Goal: Task Accomplishment & Management: Use online tool/utility

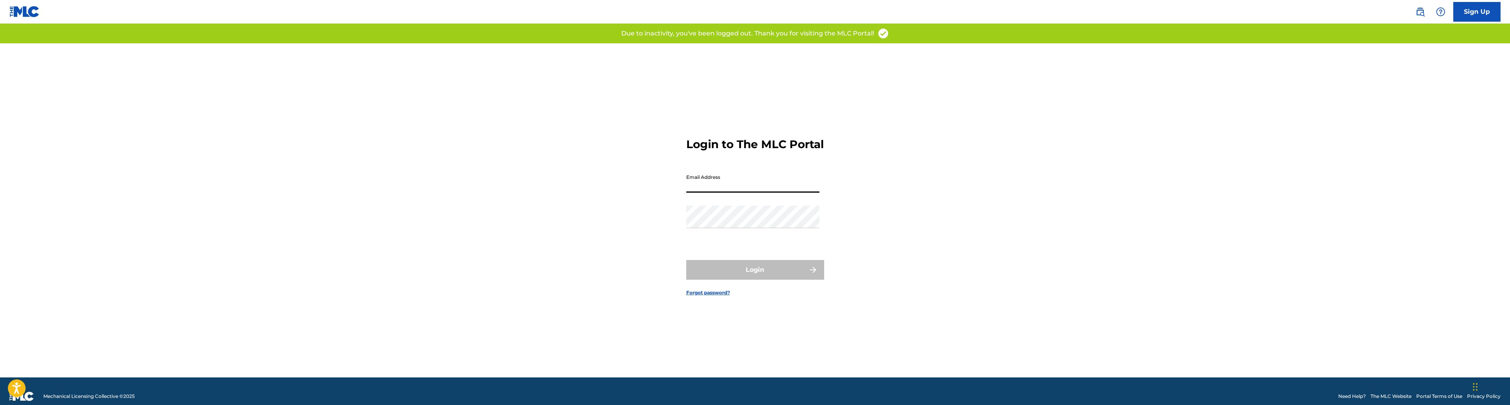
type input "[EMAIL_ADDRESS][DOMAIN_NAME]"
click at [742, 268] on button "Login" at bounding box center [755, 270] width 138 height 20
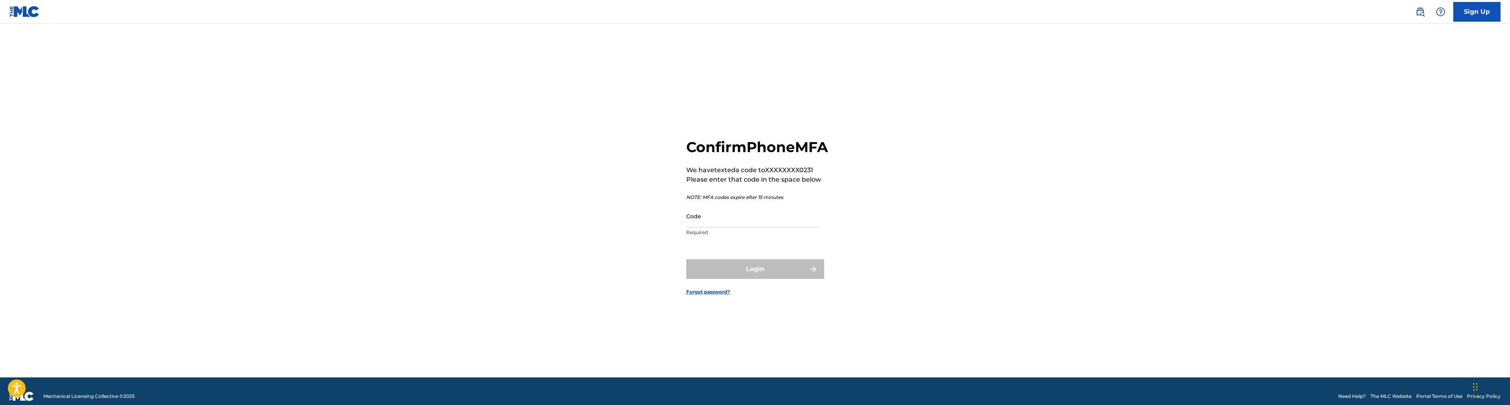
click at [713, 227] on input "Code" at bounding box center [752, 216] width 133 height 22
type input "034933"
click at [755, 278] on button "Login" at bounding box center [755, 269] width 138 height 20
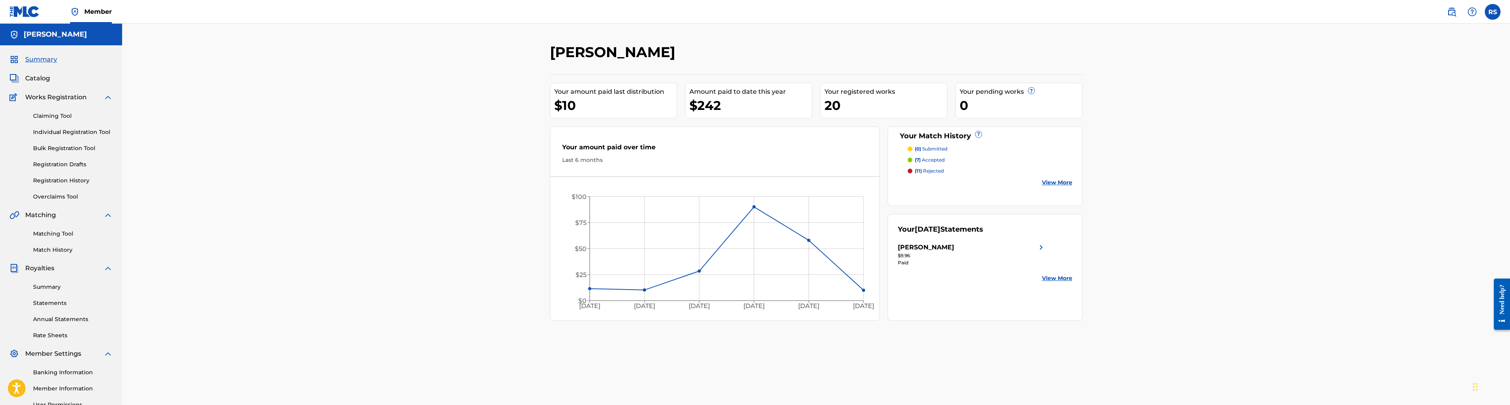
click at [59, 235] on link "Matching Tool" at bounding box center [73, 234] width 80 height 8
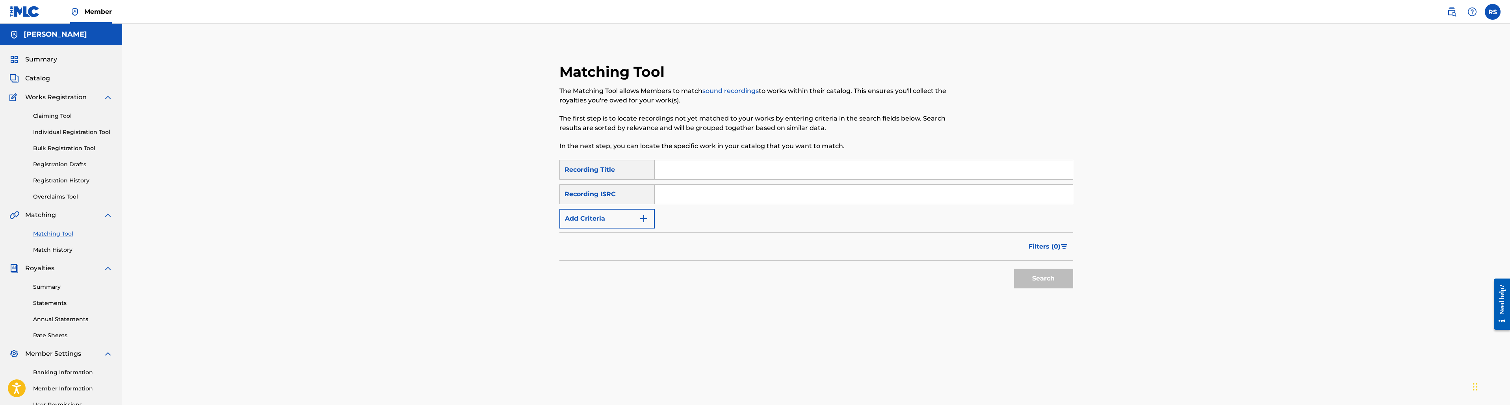
click at [606, 219] on button "Add Criteria" at bounding box center [607, 219] width 95 height 20
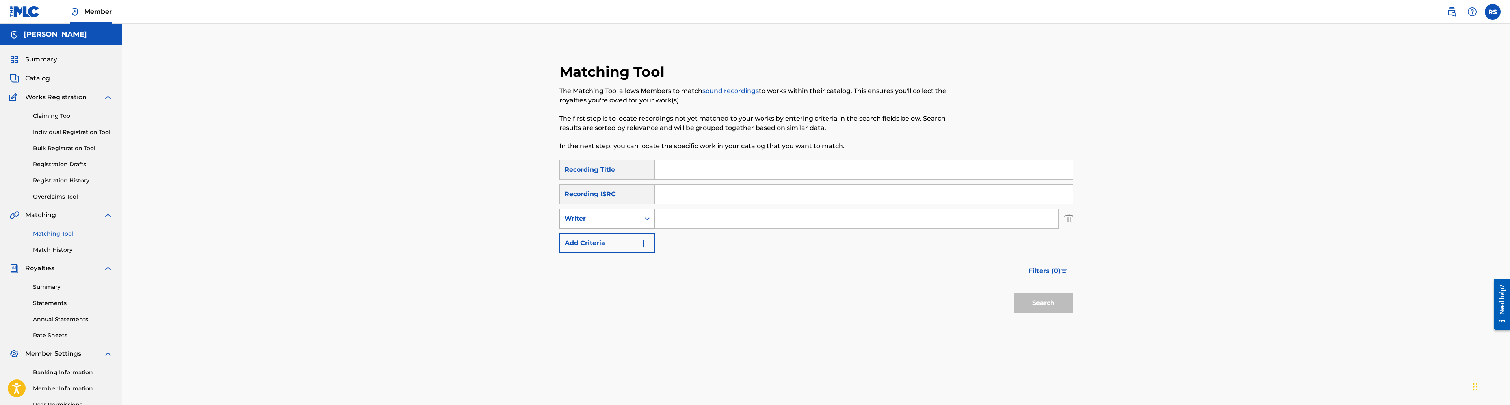
click at [609, 224] on div "Writer" at bounding box center [600, 218] width 80 height 15
click at [603, 238] on div "Recording Artist" at bounding box center [607, 239] width 95 height 20
click at [687, 225] on input "Search Form" at bounding box center [856, 218] width 403 height 19
type input "la tray"
click at [1043, 303] on button "Search" at bounding box center [1043, 303] width 59 height 20
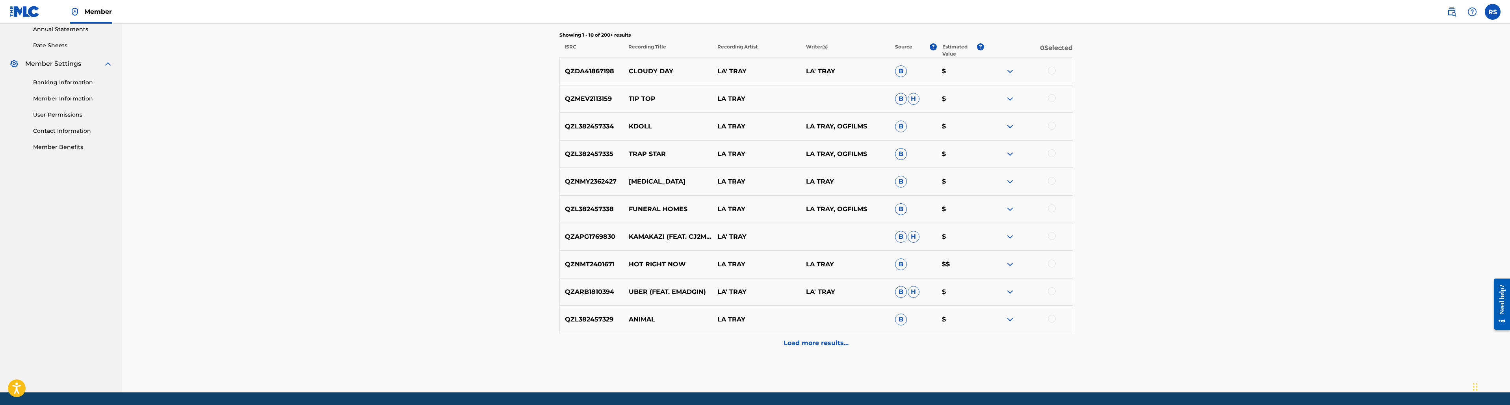
scroll to position [289, 0]
click at [823, 351] on div "Load more results..." at bounding box center [817, 344] width 514 height 20
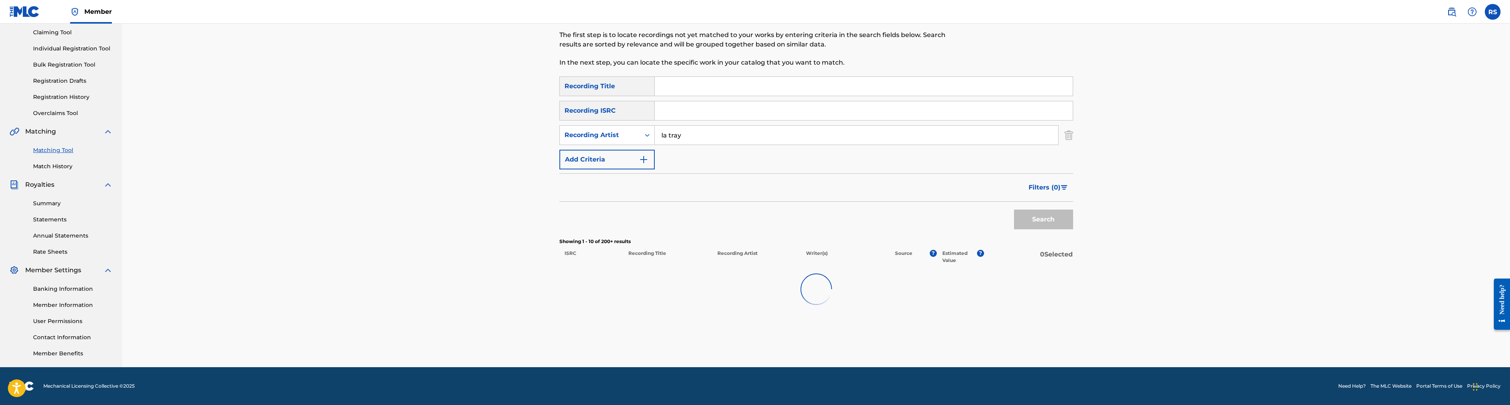
scroll to position [84, 0]
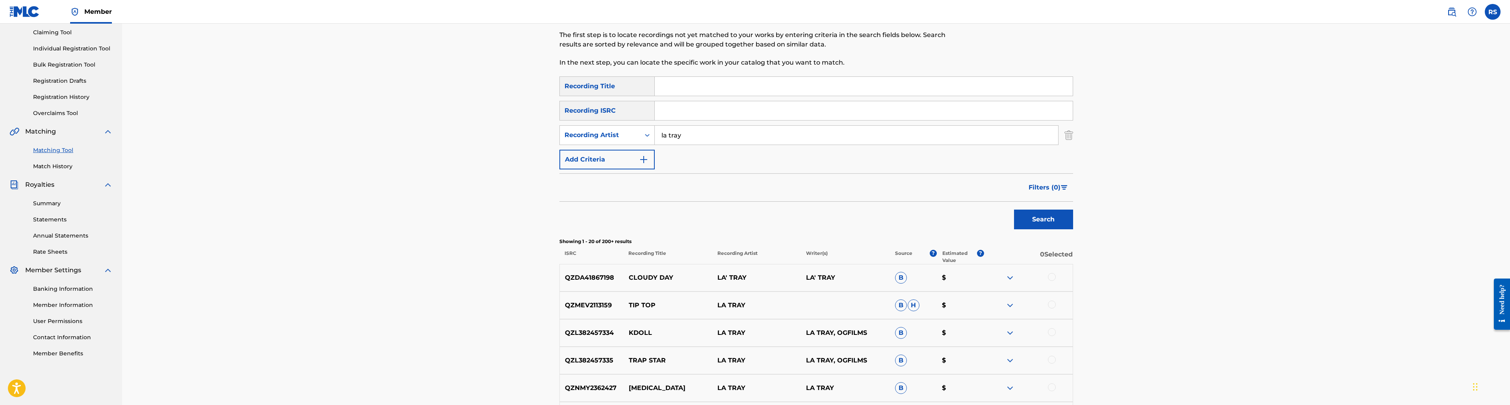
click at [1043, 187] on span "Filters ( 0 )" at bounding box center [1045, 187] width 32 height 9
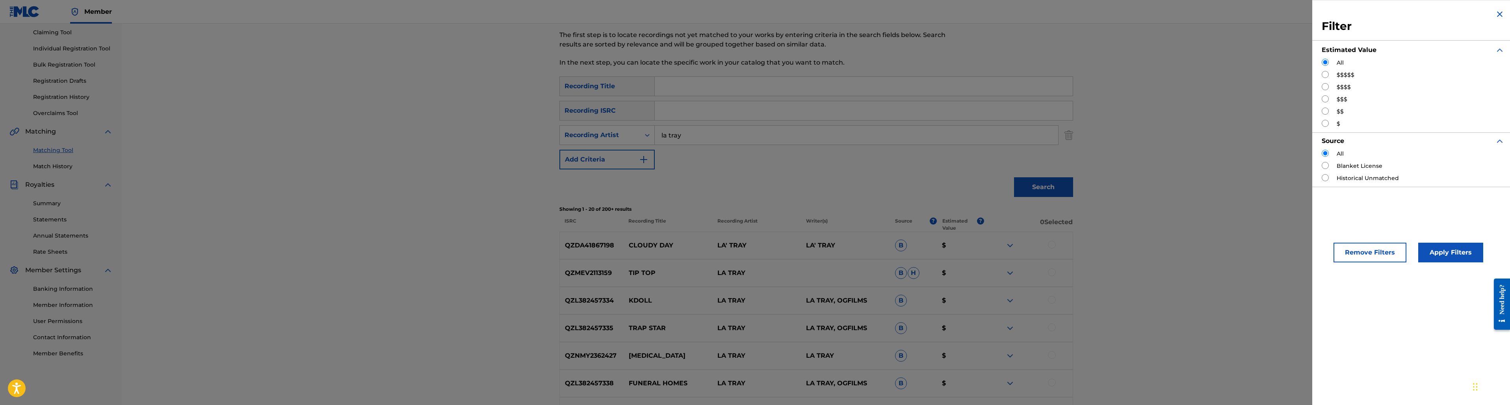
click at [1329, 76] on input "Search Form" at bounding box center [1325, 74] width 7 height 7
radio input "true"
click at [1438, 252] on button "Apply Filters" at bounding box center [1451, 253] width 65 height 20
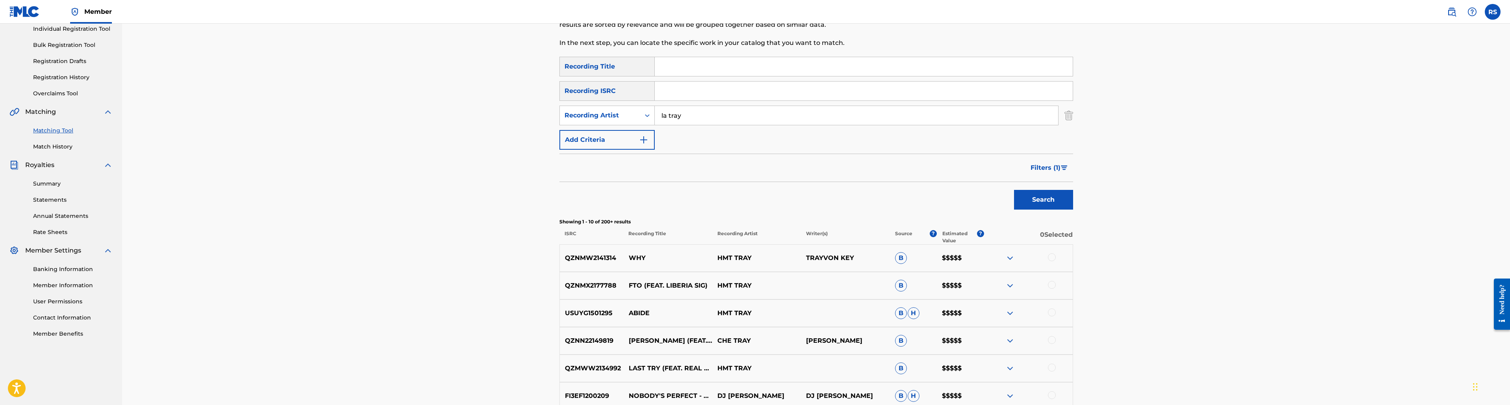
scroll to position [106, 0]
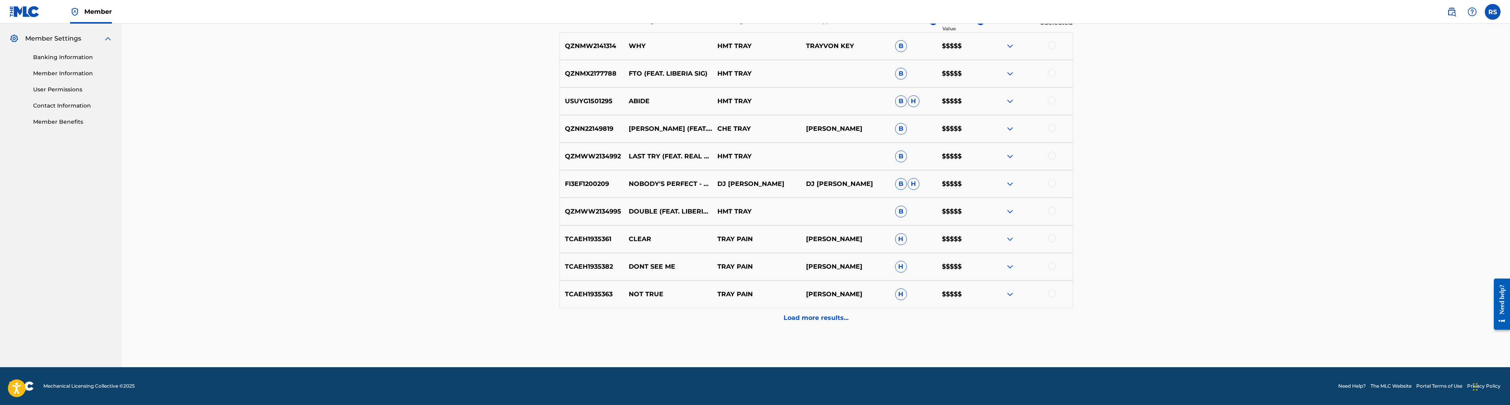
click at [782, 314] on div "Load more results..." at bounding box center [817, 318] width 514 height 20
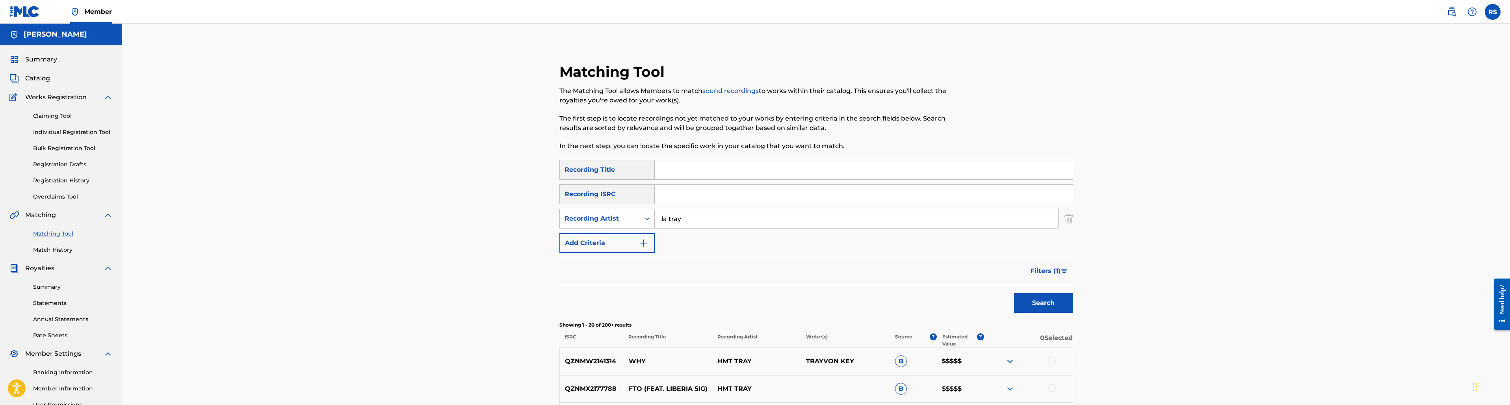
scroll to position [0, 0]
click at [1041, 271] on span "Filters ( 1 )" at bounding box center [1046, 270] width 30 height 9
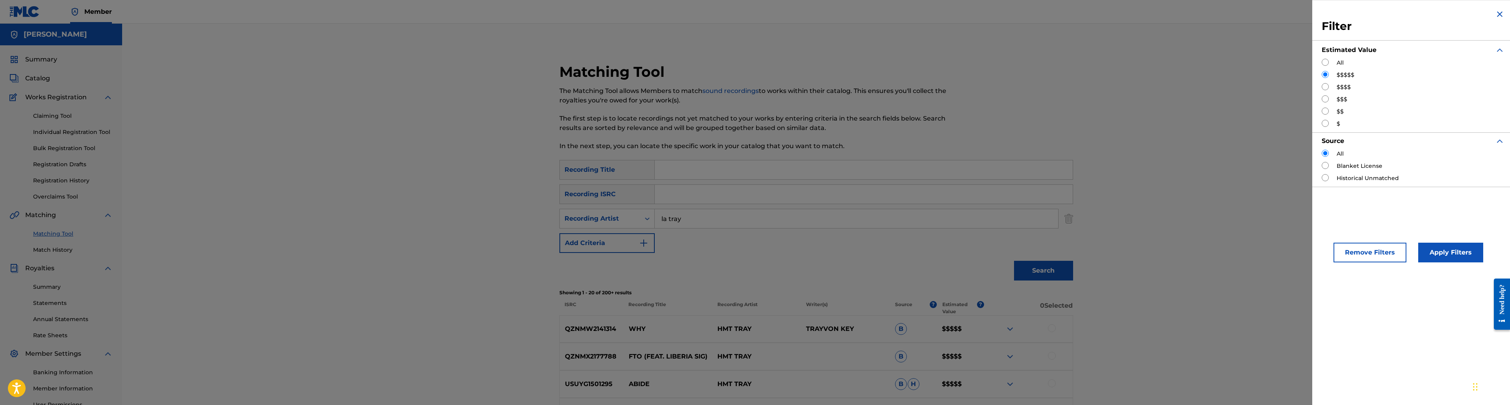
click at [1325, 89] on input "Search Form" at bounding box center [1325, 86] width 7 height 7
radio input "true"
click at [1430, 245] on button "Apply Filters" at bounding box center [1451, 253] width 65 height 20
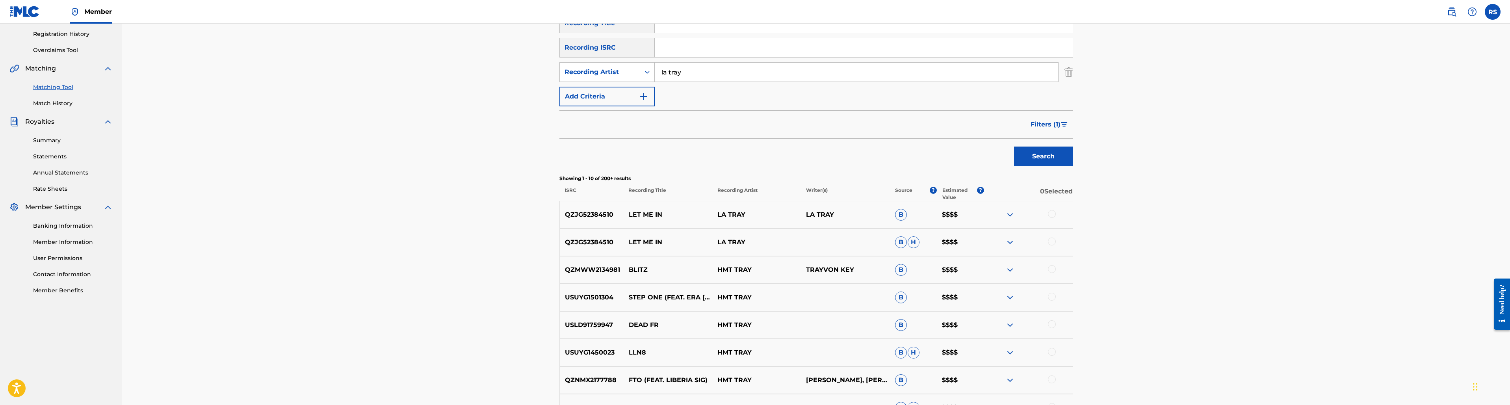
scroll to position [146, 0]
click at [1037, 125] on span "Filters ( 1 )" at bounding box center [1046, 124] width 30 height 9
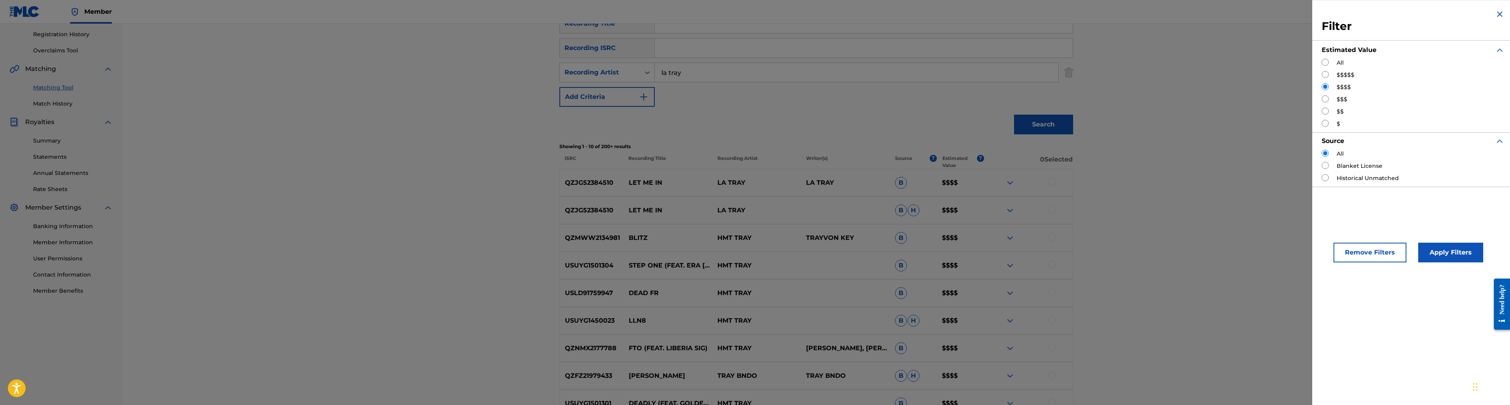
click at [1326, 76] on input "Search Form" at bounding box center [1325, 74] width 7 height 7
radio input "true"
click at [1431, 252] on button "Apply Filters" at bounding box center [1451, 253] width 65 height 20
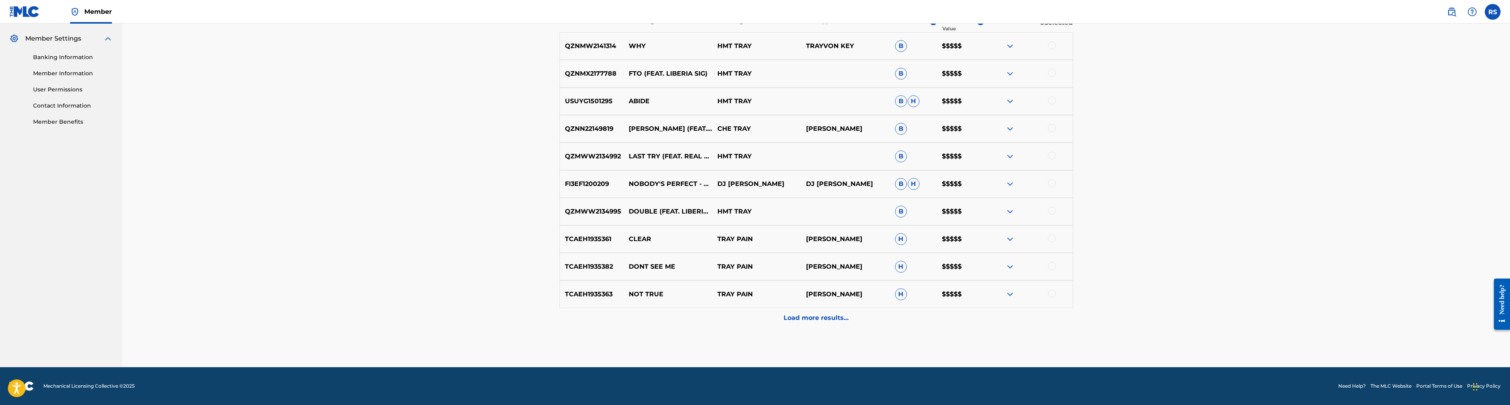
scroll to position [0, 0]
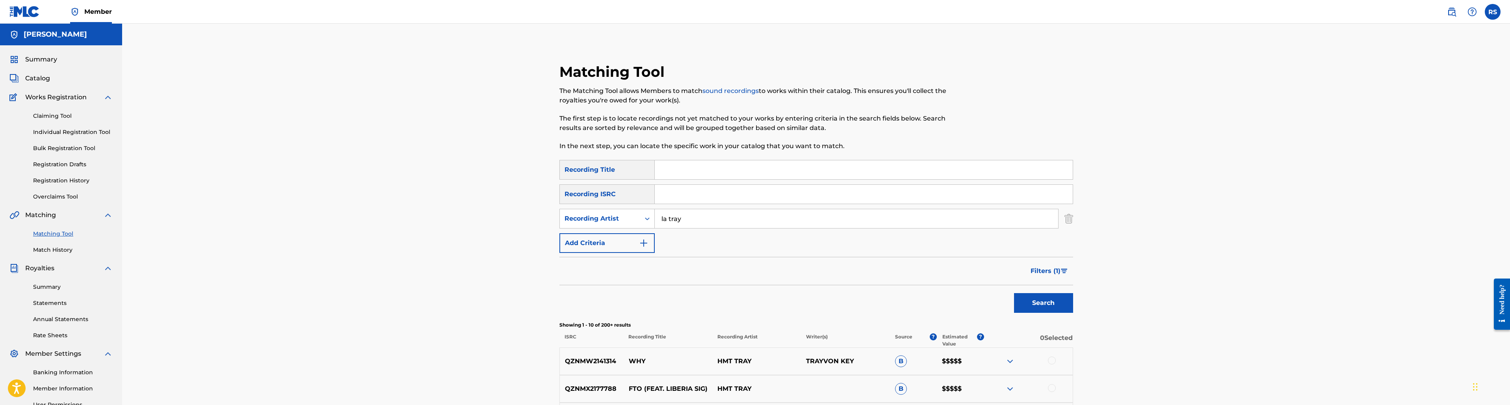
click at [1042, 270] on span "Filters ( 1 )" at bounding box center [1046, 270] width 30 height 9
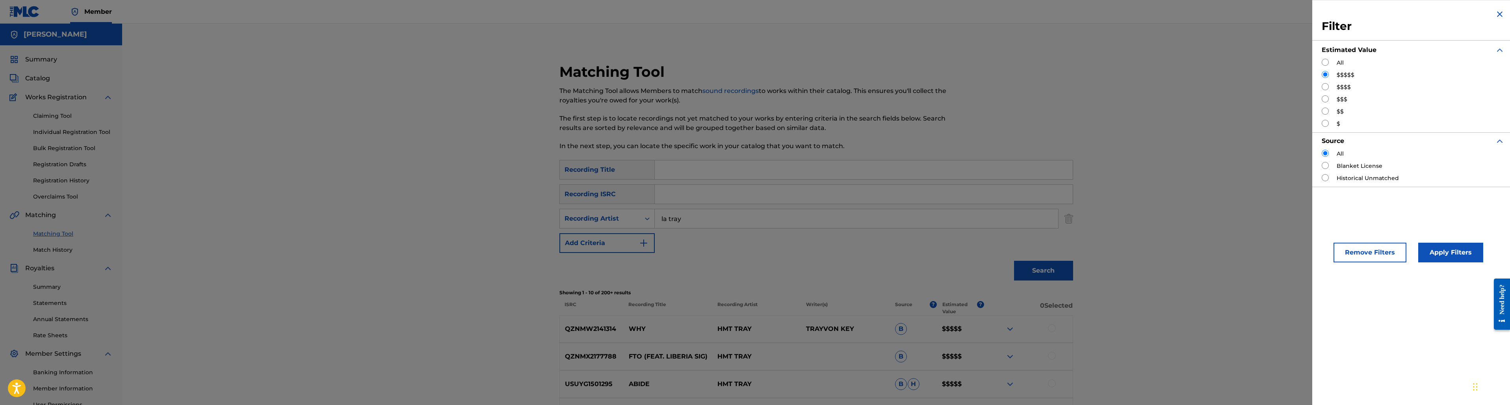
click at [1327, 88] on input "Search Form" at bounding box center [1325, 86] width 7 height 7
radio input "true"
click at [930, 267] on div "Search" at bounding box center [817, 269] width 514 height 32
click at [1440, 255] on button "Apply Filters" at bounding box center [1451, 253] width 65 height 20
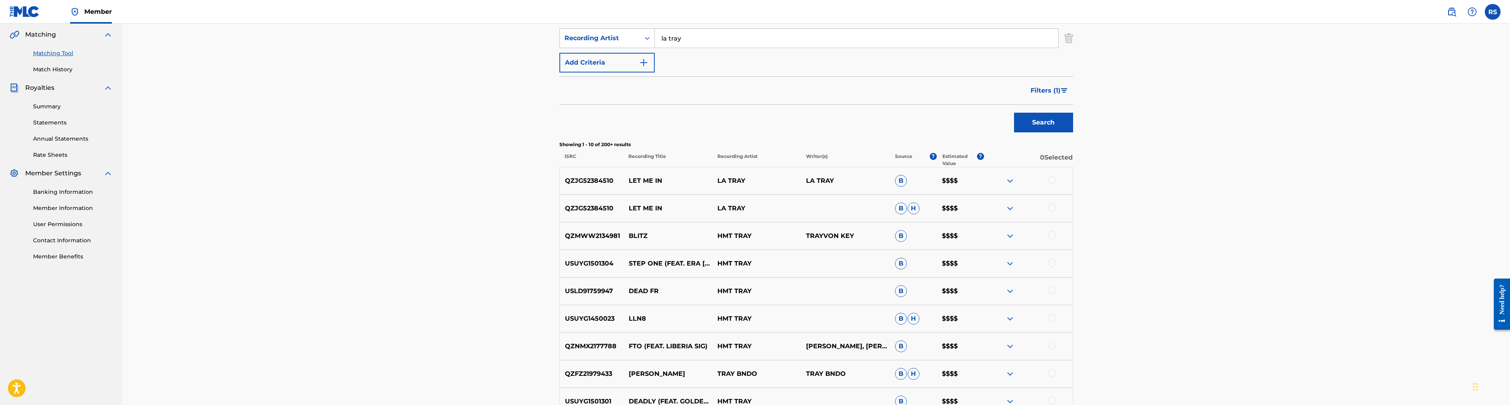
scroll to position [149, 0]
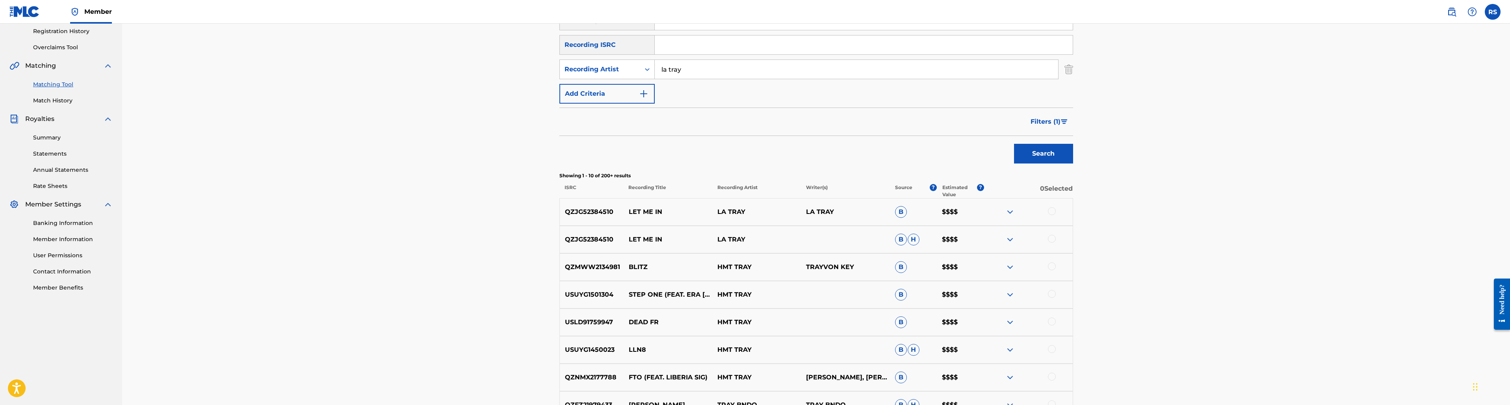
click at [1051, 123] on span "Filters ( 1 )" at bounding box center [1046, 121] width 30 height 9
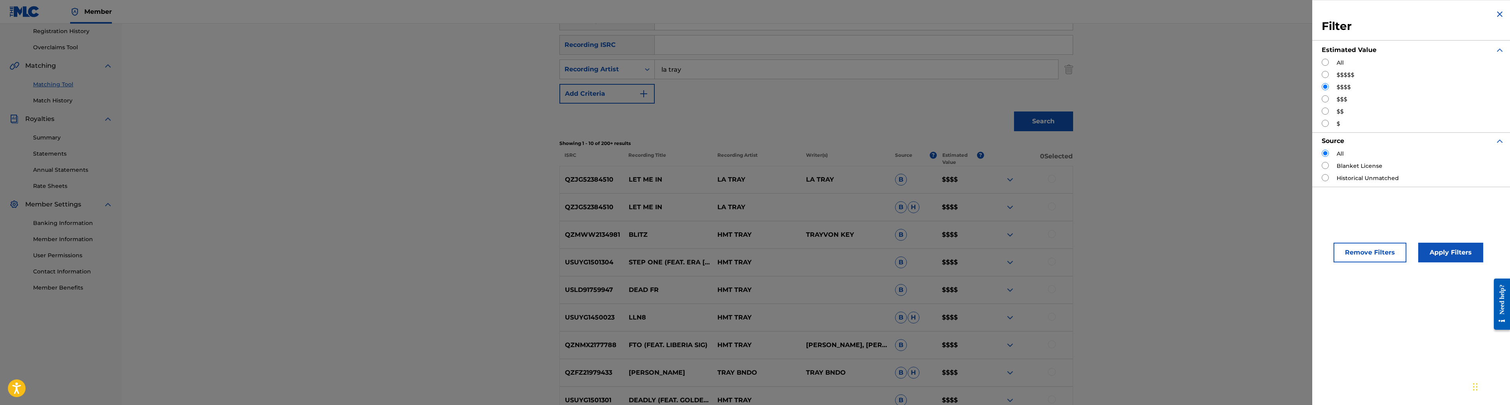
click at [1324, 100] on input "Search Form" at bounding box center [1325, 98] width 7 height 7
radio input "true"
click at [1432, 270] on div "Remove Filters Apply Filters" at bounding box center [1414, 246] width 202 height 52
click at [1434, 257] on button "Apply Filters" at bounding box center [1451, 253] width 65 height 20
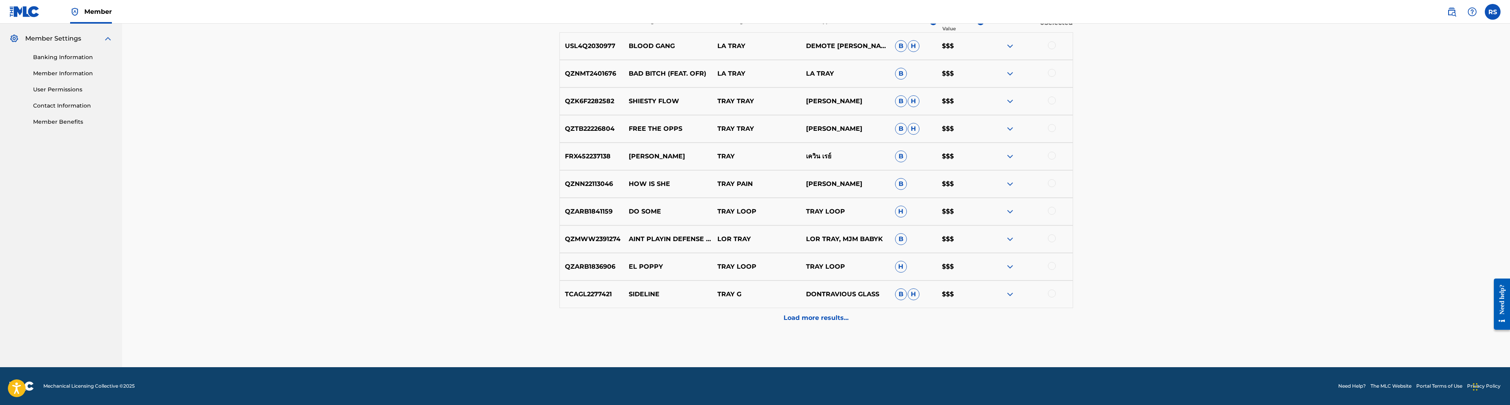
scroll to position [315, 0]
click at [826, 320] on p "Load more results..." at bounding box center [816, 317] width 65 height 9
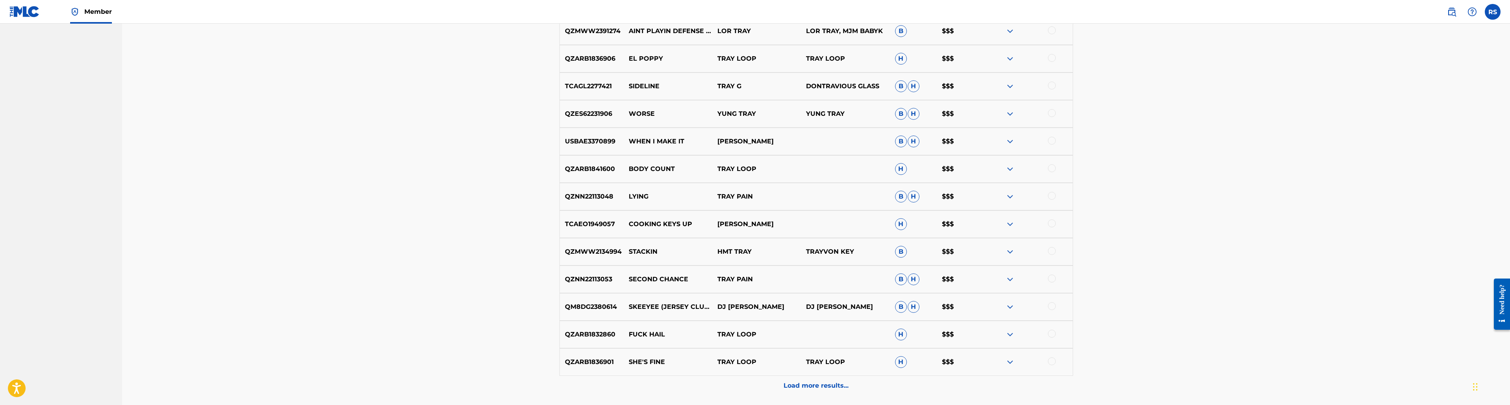
scroll to position [553, 0]
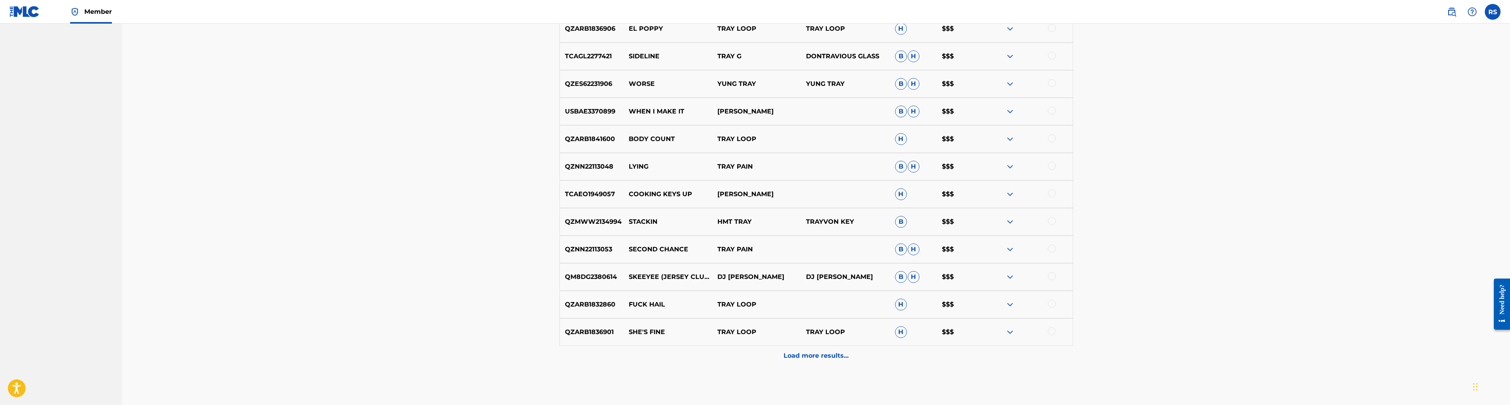
click at [808, 351] on div "Load more results..." at bounding box center [817, 356] width 514 height 20
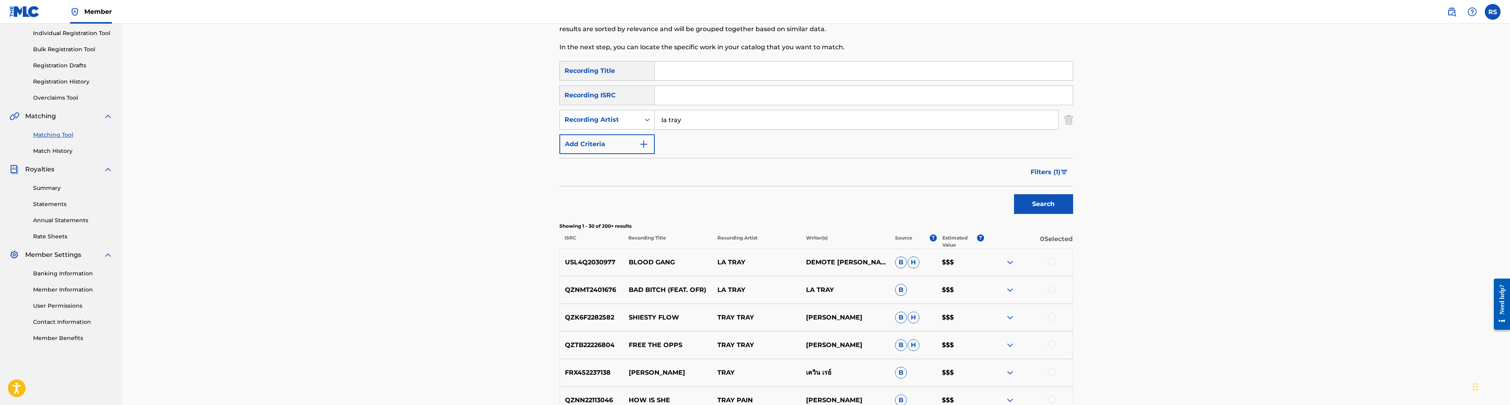
scroll to position [99, 0]
